Goal: Task Accomplishment & Management: Complete application form

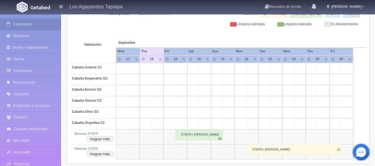
scroll to position [83, 0]
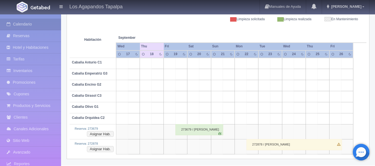
click at [196, 135] on div "273679 / [PERSON_NAME]" at bounding box center [200, 129] width 48 height 11
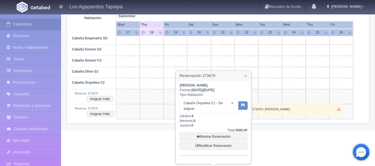
scroll to position [119, 0]
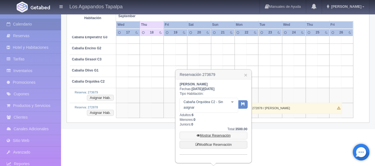
click at [211, 137] on link "Mostrar Reservación" at bounding box center [214, 136] width 68 height 8
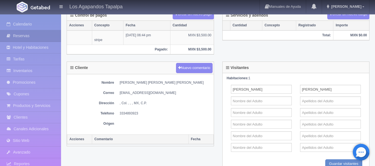
scroll to position [184, 0]
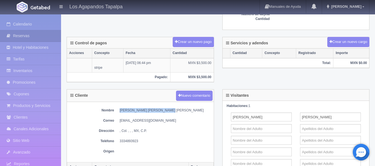
drag, startPoint x: 120, startPoint y: 111, endPoint x: 162, endPoint y: 110, distance: 41.7
click at [162, 110] on dd "Erick Miguel Vázquez Torres" at bounding box center [165, 110] width 91 height 5
copy dd "Erick Miguel Vázquez Torres"
click at [123, 121] on dd "erickvt2907@gmail.com" at bounding box center [165, 121] width 91 height 5
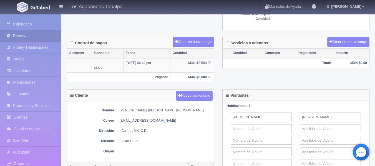
drag, startPoint x: 123, startPoint y: 121, endPoint x: 121, endPoint y: 124, distance: 3.5
click at [121, 124] on div "Nombre Erick Miguel Vázquez Torres Correo erickvt2907@gmail.com Dirección , Col…" at bounding box center [140, 132] width 147 height 61
drag, startPoint x: 120, startPoint y: 120, endPoint x: 155, endPoint y: 120, distance: 35.0
click at [155, 120] on dd "[EMAIL_ADDRESS][DOMAIN_NAME]" at bounding box center [165, 121] width 91 height 5
copy dd "[EMAIL_ADDRESS][DOMAIN_NAME]"
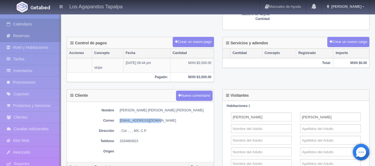
click at [22, 28] on link "Calendario" at bounding box center [30, 24] width 61 height 11
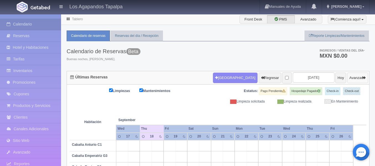
click at [350, 79] on button "Avanzar" at bounding box center [358, 78] width 21 height 11
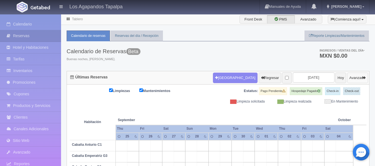
click at [355, 78] on button "Avanzar" at bounding box center [358, 78] width 21 height 11
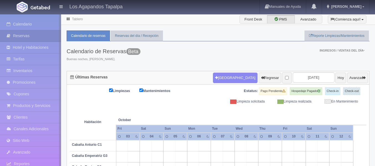
scroll to position [83, 0]
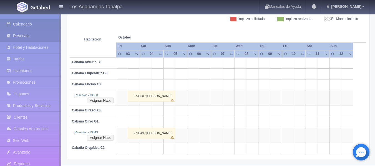
click at [35, 26] on link "Calendario" at bounding box center [30, 24] width 61 height 11
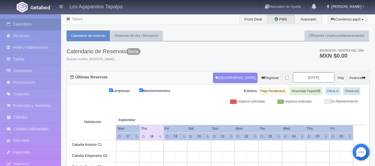
click at [312, 76] on input "[DATE]" at bounding box center [314, 78] width 42 height 10
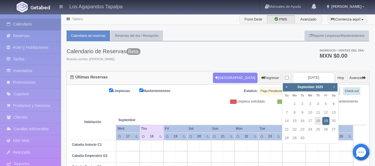
click at [333, 88] on span "Next" at bounding box center [334, 87] width 4 height 4
click at [334, 89] on span "Next" at bounding box center [334, 87] width 4 height 4
click at [288, 86] on span "Prev" at bounding box center [286, 87] width 4 height 4
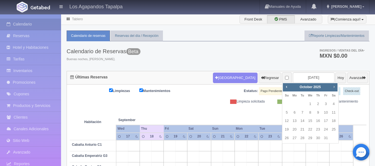
click at [336, 87] on span "Next" at bounding box center [334, 87] width 4 height 4
click at [327, 114] on link "12" at bounding box center [326, 113] width 7 height 8
type input "2025-12-12"
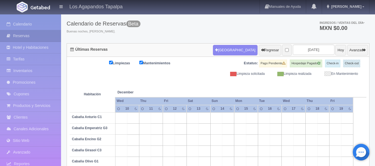
scroll to position [53, 0]
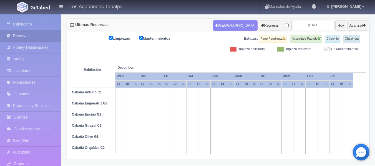
drag, startPoint x: 168, startPoint y: 146, endPoint x: 188, endPoint y: 148, distance: 20.2
click at [188, 148] on tr "Cabaña Orquídea C2" at bounding box center [218, 149] width 297 height 11
click at [180, 149] on td at bounding box center [181, 149] width 12 height 11
click at [168, 148] on td at bounding box center [169, 149] width 12 height 11
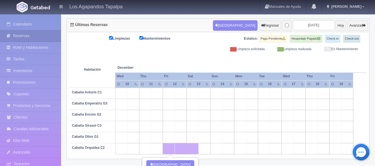
click at [227, 151] on td at bounding box center [229, 149] width 12 height 11
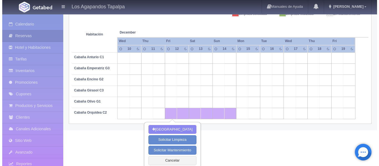
scroll to position [90, 0]
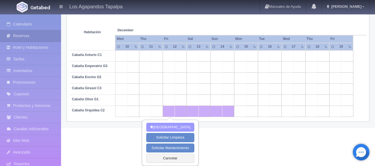
click at [166, 127] on button "Nueva Reserva" at bounding box center [170, 127] width 48 height 9
type input "[DATE]"
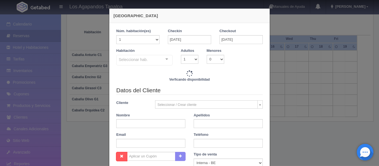
checkbox input "false"
type input "3500.00"
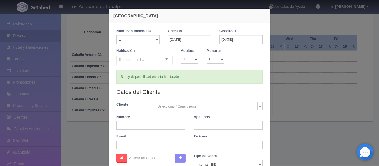
checkbox input "false"
click at [169, 108] on body "Los Agapandos Tapalpa Manuales de Ayuda Actualizaciones recientes Ana Pau Mi Pe…" at bounding box center [189, 45] width 379 height 242
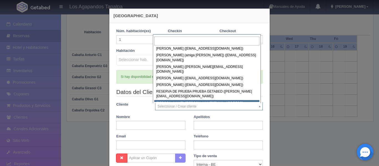
scroll to position [151, 0]
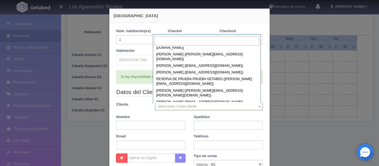
select select "241946"
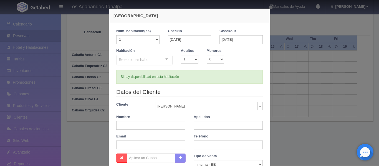
type input "Sra. Naela"
type input "[PERSON_NAME]"
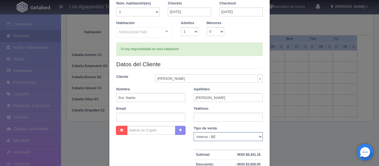
click at [200, 137] on select "Correo Electronico Interna - BE Llamada OTA Externa Otro WALK IN" at bounding box center [228, 137] width 69 height 9
select select "walkin"
click at [194, 133] on select "Correo Electronico Interna - BE Llamada OTA Externa Otro WALK IN" at bounding box center [228, 137] width 69 height 9
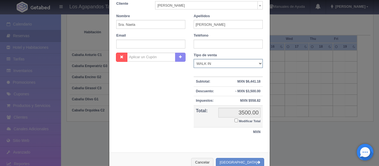
scroll to position [111, 0]
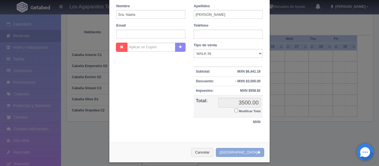
click at [239, 151] on button "Crear Reserva" at bounding box center [240, 152] width 48 height 9
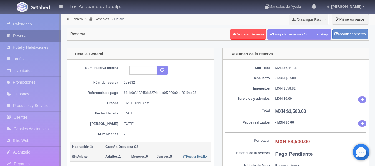
click at [25, 36] on link "Reservas" at bounding box center [30, 35] width 61 height 11
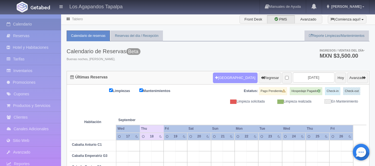
click at [218, 73] on button "Nueva Reserva" at bounding box center [235, 78] width 45 height 11
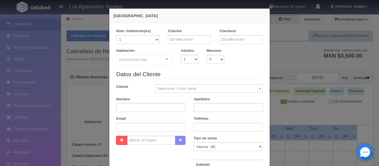
checkbox input "false"
click at [185, 39] on input "text" at bounding box center [189, 39] width 43 height 9
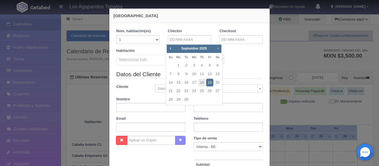
click at [219, 48] on span "Next" at bounding box center [218, 48] width 4 height 4
click at [193, 91] on link "24" at bounding box center [194, 91] width 7 height 8
type input "24-12-2025"
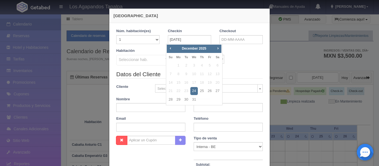
checkbox input "false"
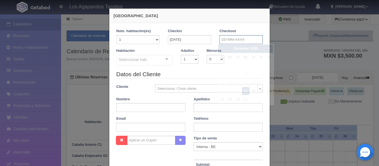
click at [229, 44] on body "Los Agapandos Tapalpa Manuales de Ayuda Actualizaciones recientes Ana Pau Mi Pe…" at bounding box center [189, 131] width 379 height 234
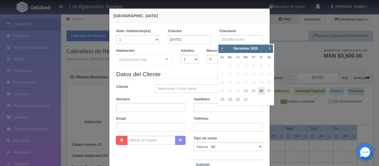
click at [259, 92] on link "26" at bounding box center [261, 91] width 7 height 8
type input "26-12-2025"
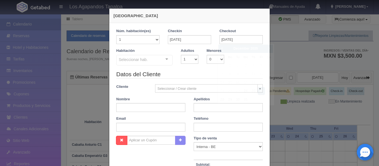
checkbox input "false"
click at [181, 40] on input "24-12-2025" at bounding box center [189, 39] width 43 height 9
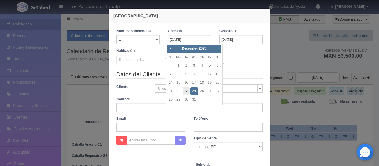
click at [186, 91] on link "23" at bounding box center [186, 91] width 7 height 8
type input "23-12-2025"
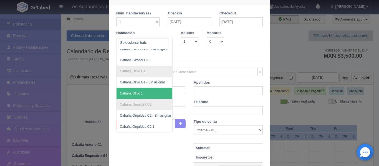
scroll to position [28, 0]
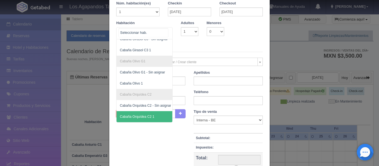
click at [139, 115] on span "Cabaña Orquídea C2 1" at bounding box center [137, 117] width 34 height 4
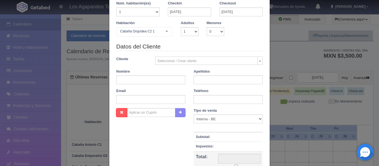
checkbox input "false"
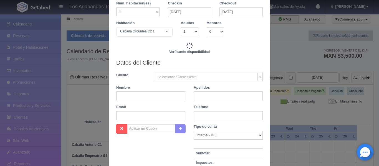
type input "10500.00"
checkbox input "false"
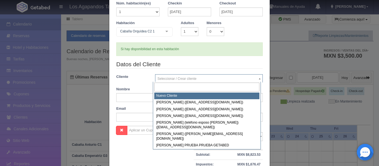
click at [169, 76] on body "Los Agapandos Tapalpa Manuales de Ayuda Actualizaciones recientes Ana Pau Mi Pe…" at bounding box center [189, 131] width 379 height 234
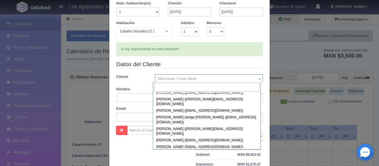
scroll to position [151, 0]
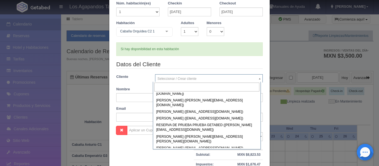
select select "241946"
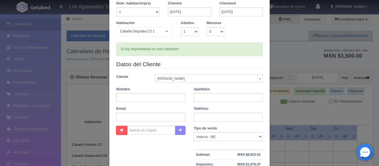
type input "Sra. Naela"
type input "Aldana"
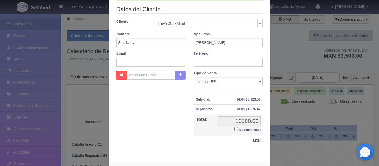
scroll to position [83, 0]
click at [204, 81] on select "Correo Electronico Interna - BE Llamada OTA Externa Otro WALK IN" at bounding box center [228, 81] width 69 height 9
select select "walkin"
click at [194, 77] on select "Correo Electronico Interna - BE Llamada OTA Externa Otro WALK IN" at bounding box center [228, 81] width 69 height 9
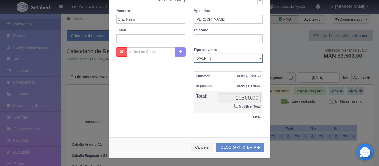
scroll to position [107, 0]
click at [241, 149] on button "Crear Reserva" at bounding box center [240, 147] width 48 height 9
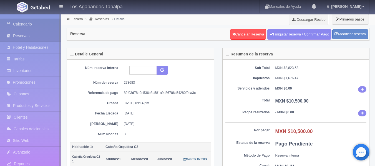
click at [23, 23] on link "Calendario" at bounding box center [30, 24] width 61 height 11
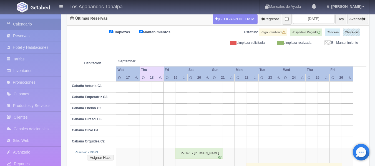
scroll to position [83, 0]
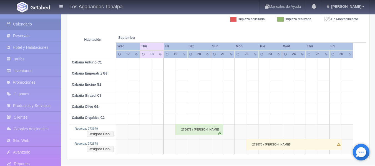
click at [189, 130] on div "273679 / [PERSON_NAME]" at bounding box center [200, 129] width 48 height 11
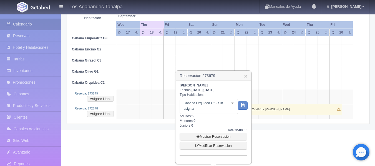
scroll to position [119, 0]
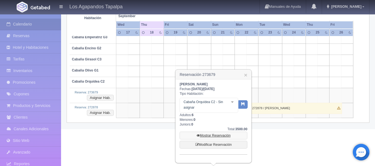
click at [216, 135] on link "Mostrar Reservación" at bounding box center [214, 136] width 68 height 8
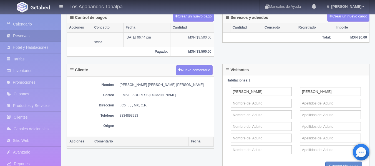
scroll to position [222, 0]
